Goal: Information Seeking & Learning: Learn about a topic

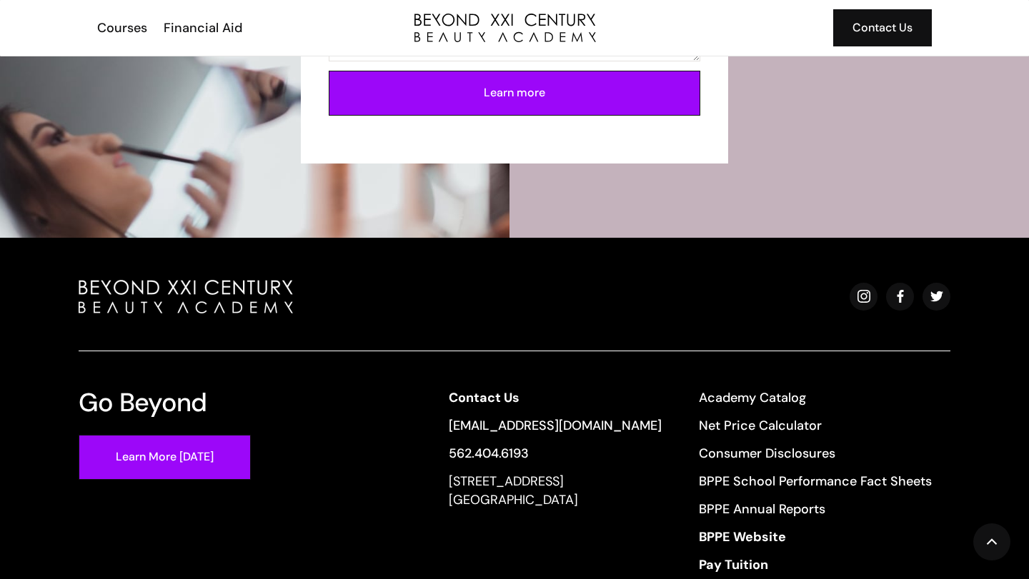
scroll to position [3411, 0]
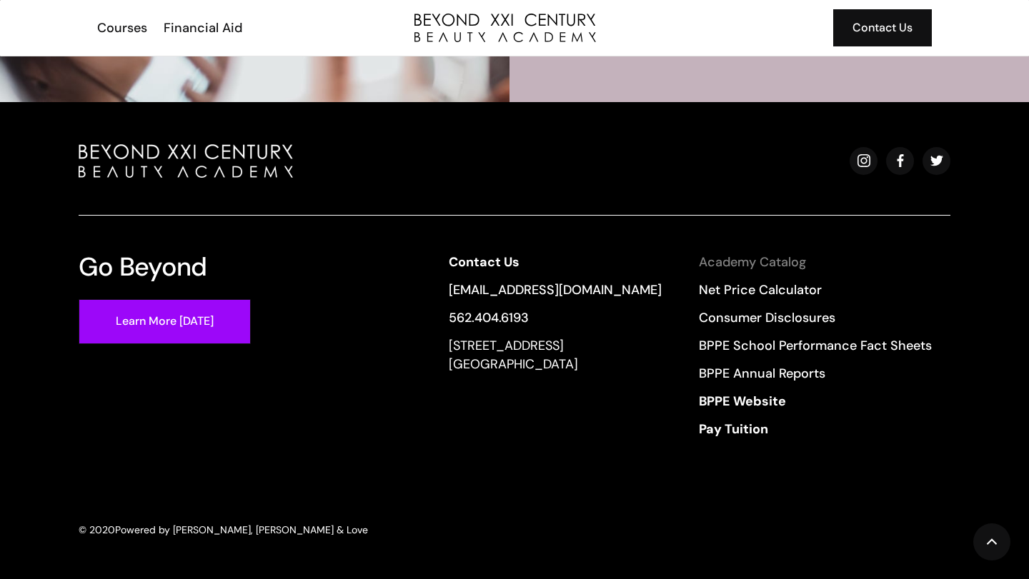
click at [739, 265] on link "Academy Catalog" at bounding box center [815, 262] width 233 height 19
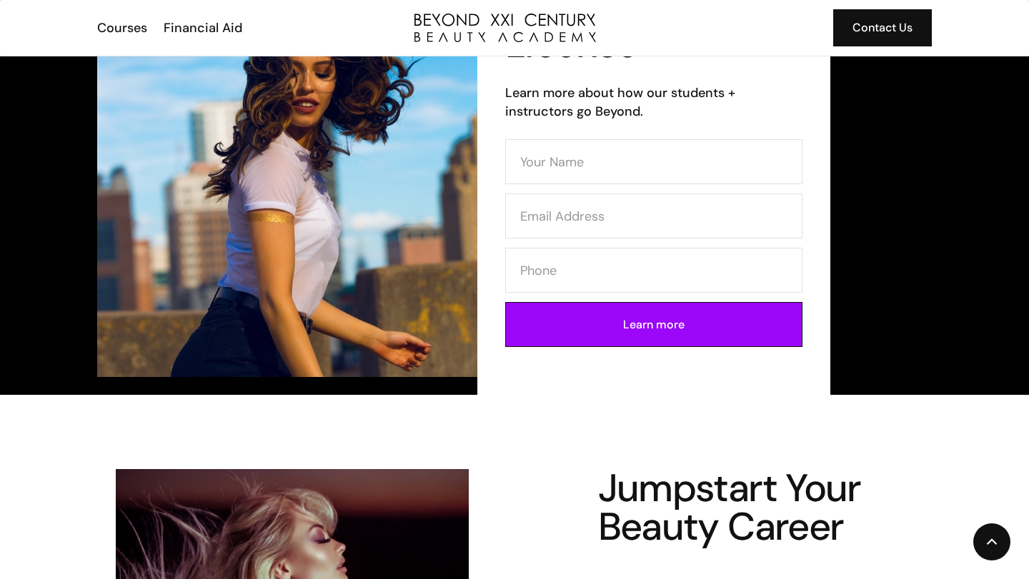
scroll to position [0, 0]
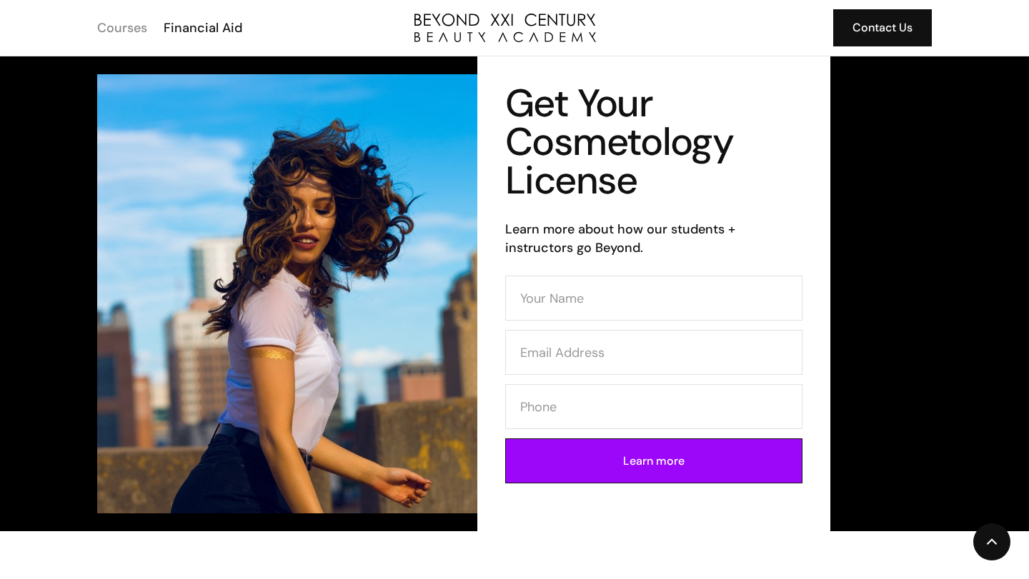
click at [121, 26] on div "Courses" at bounding box center [122, 28] width 50 height 19
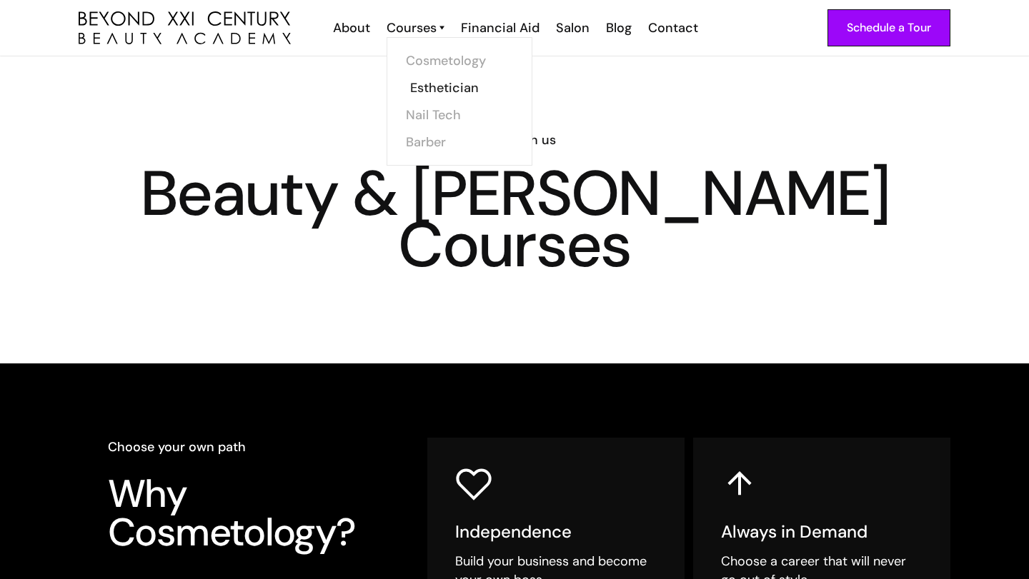
click at [428, 90] on link "Esthetician" at bounding box center [463, 87] width 107 height 27
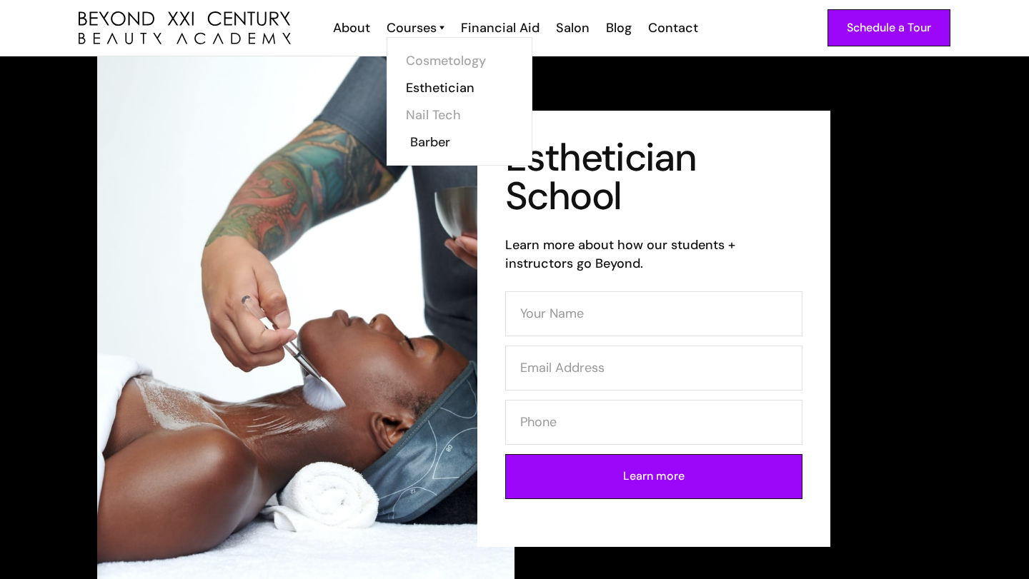
click at [430, 141] on link "Barber" at bounding box center [463, 142] width 107 height 27
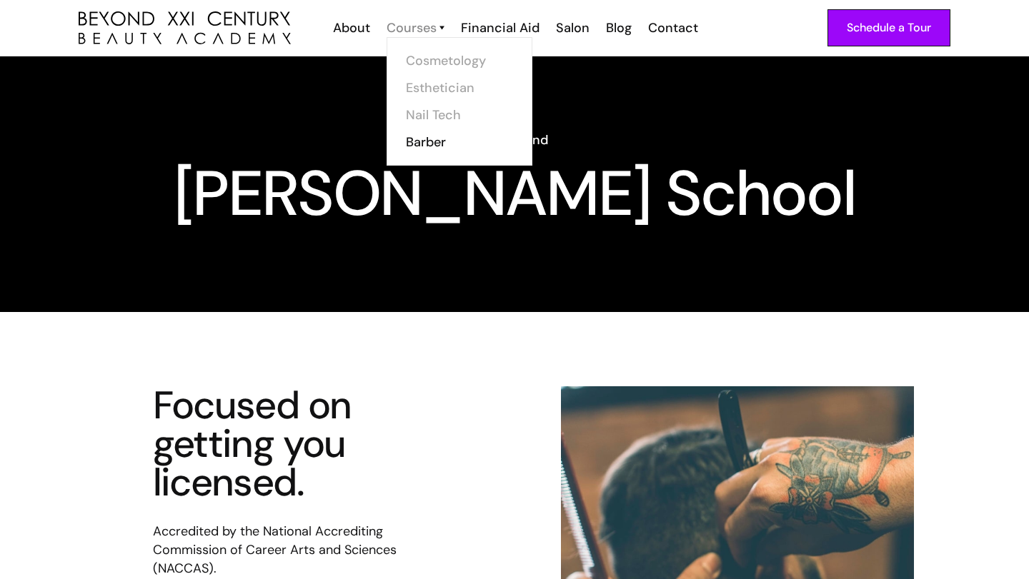
click at [424, 19] on div "Courses" at bounding box center [412, 28] width 50 height 19
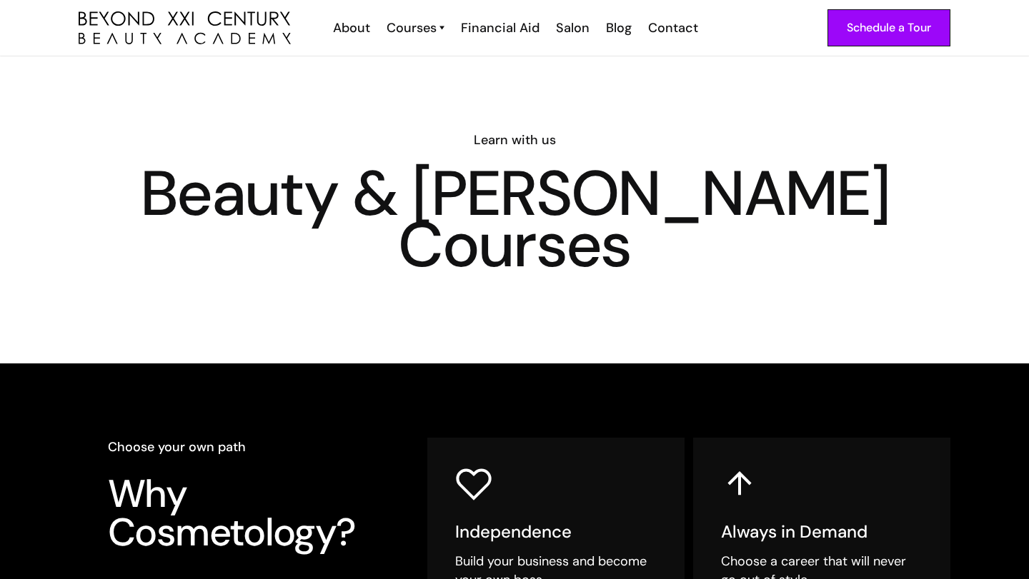
click at [431, 26] on div "Courses" at bounding box center [412, 28] width 50 height 19
click at [438, 56] on link "Cosmetology" at bounding box center [463, 60] width 107 height 27
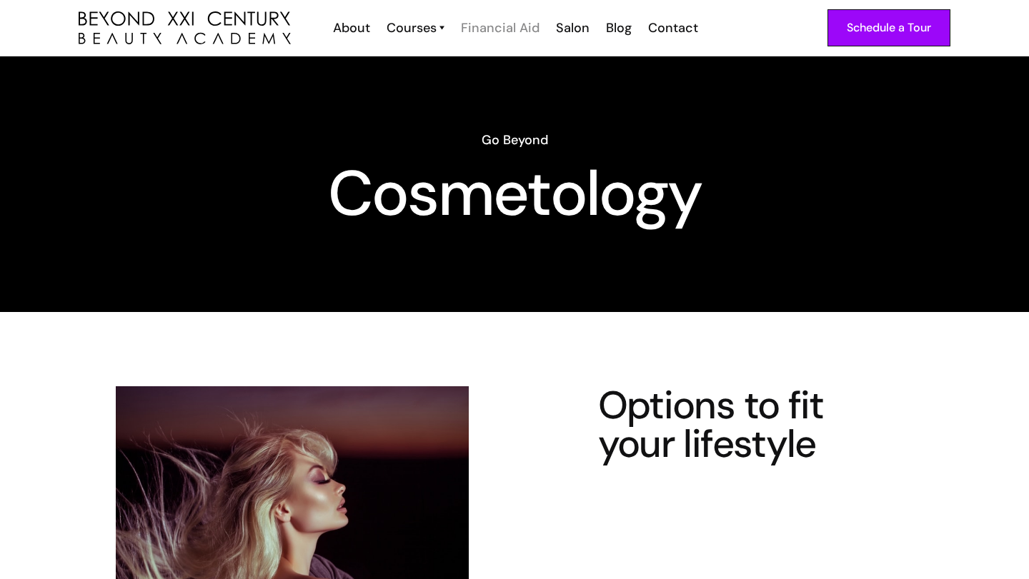
click at [487, 29] on div "Financial Aid" at bounding box center [500, 28] width 79 height 19
